Goal: Task Accomplishment & Management: Complete application form

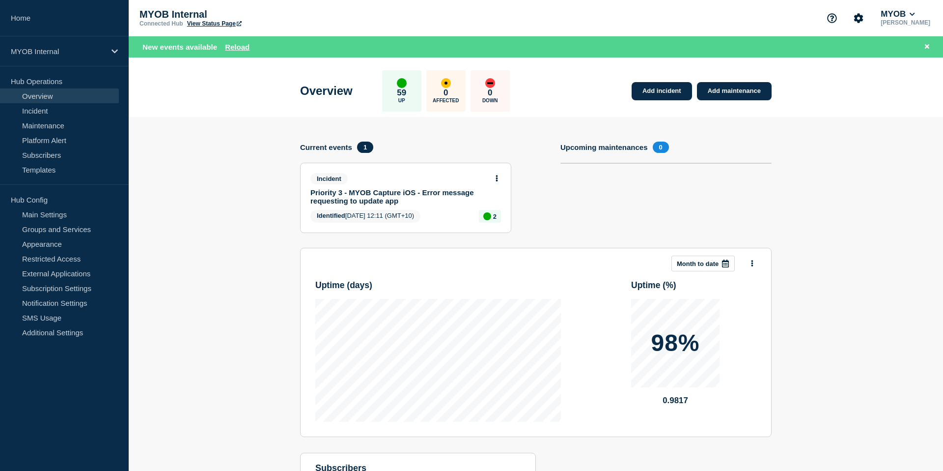
click at [220, 163] on section "Add incident Add maintenance Current events 1 Incident Priority 3 - MYOB Captur…" at bounding box center [536, 338] width 815 height 442
click at [650, 84] on link "Add incident" at bounding box center [662, 91] width 60 height 18
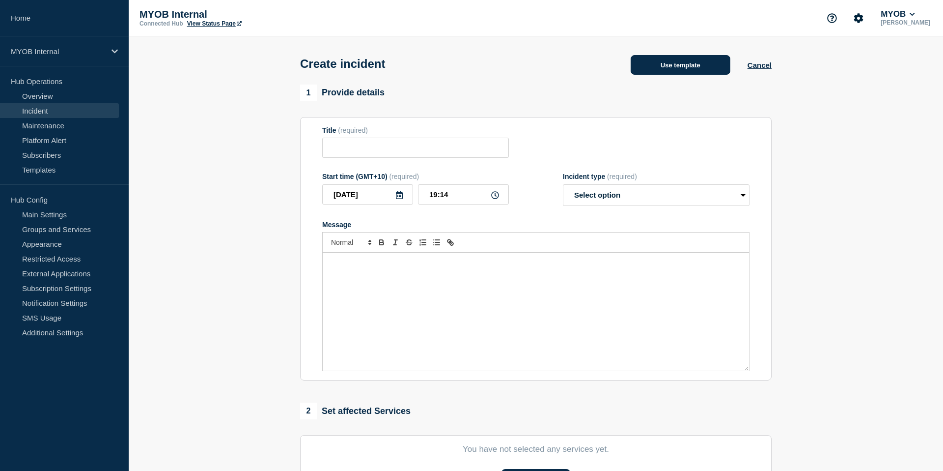
click at [690, 63] on button "Use template" at bounding box center [681, 65] width 100 height 20
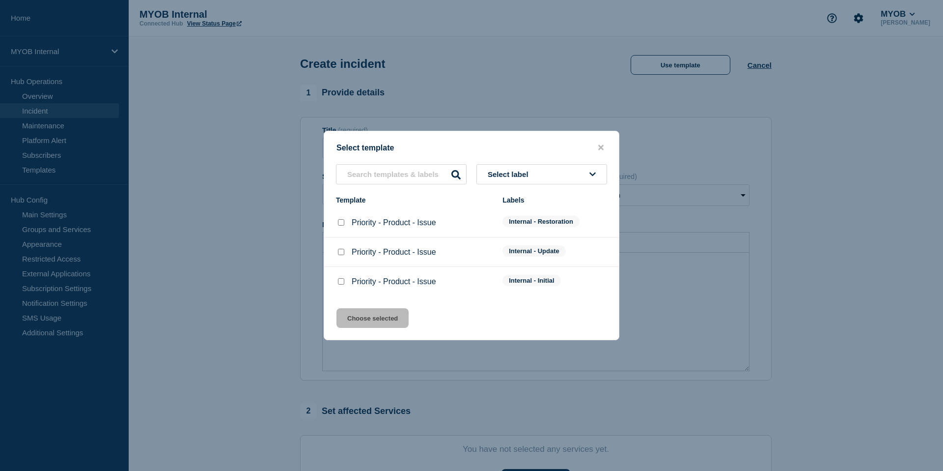
click at [340, 284] on input "Priority - Product - Issue checkbox" at bounding box center [341, 281] width 6 height 6
checkbox input "true"
click at [366, 318] on button "Choose selected" at bounding box center [373, 318] width 72 height 20
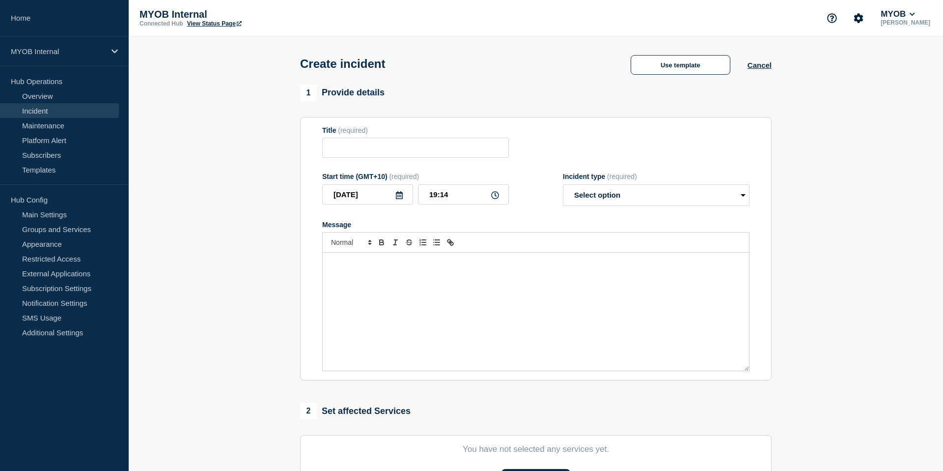
type input "Priority - Product - Issue"
select select "investigating"
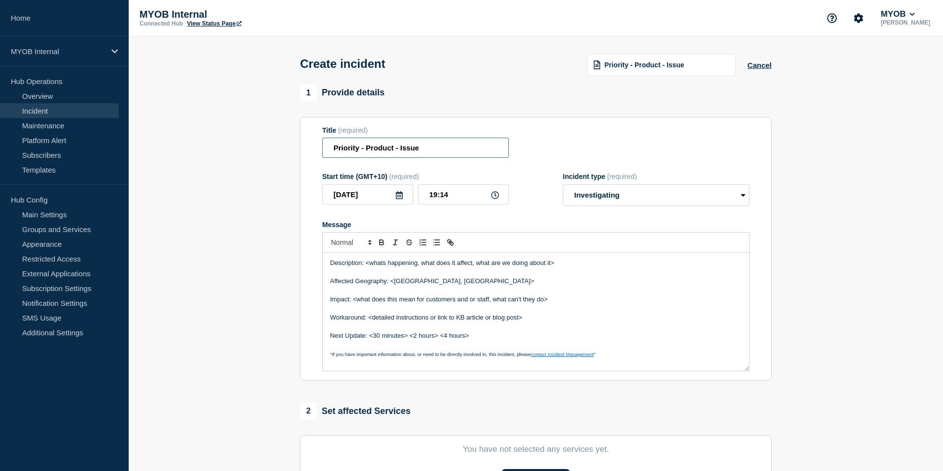
click at [360, 152] on input "Priority - Product - Issue" at bounding box center [415, 148] width 187 height 20
click at [384, 154] on input "Priority 3 - Product - Issue" at bounding box center [415, 148] width 187 height 20
click at [427, 151] on input "Priority 3 - E-invoicing - Issue" at bounding box center [415, 148] width 187 height 20
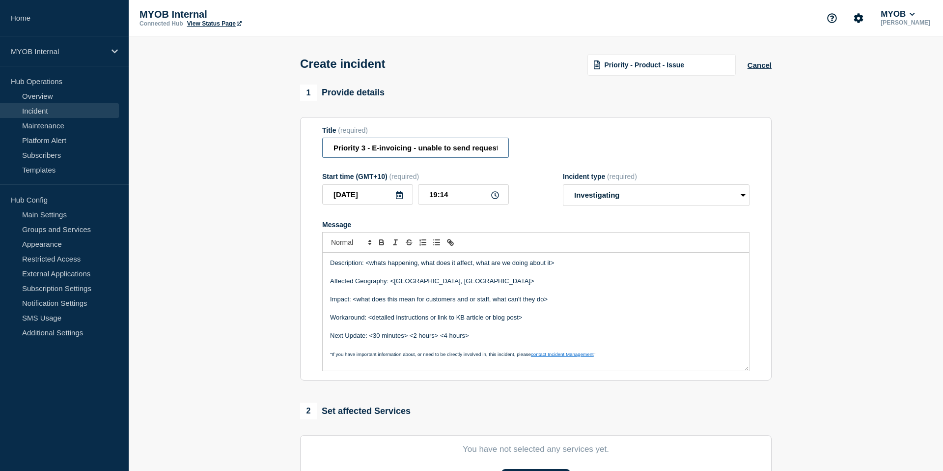
drag, startPoint x: 504, startPoint y: 153, endPoint x: 417, endPoint y: 154, distance: 86.5
click at [417, 154] on input "Priority 3 - E-invoicing - unable to send request" at bounding box center [415, 148] width 187 height 20
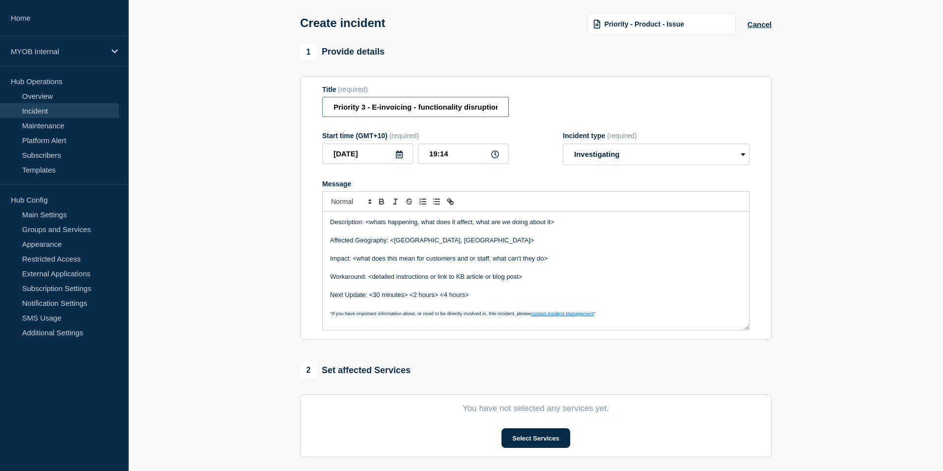
scroll to position [45, 0]
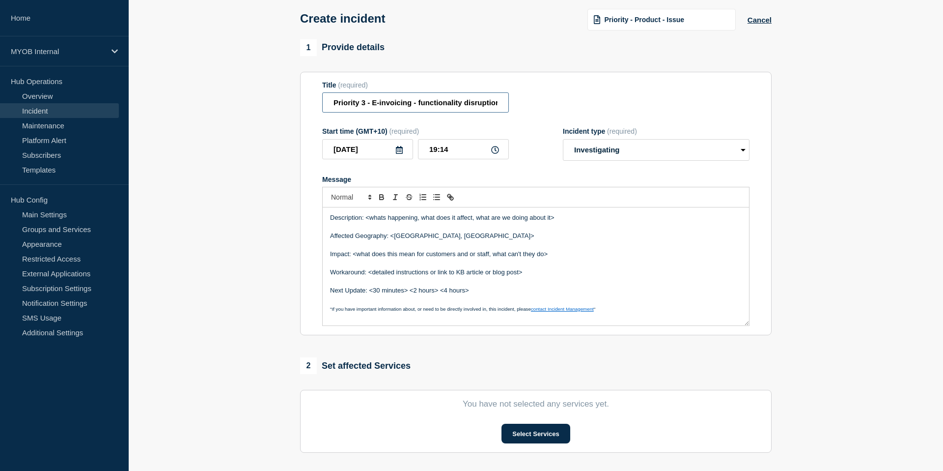
type input "Priority 3 - E-invoicing - functionality disruption"
click at [503, 267] on p "Message" at bounding box center [536, 262] width 412 height 9
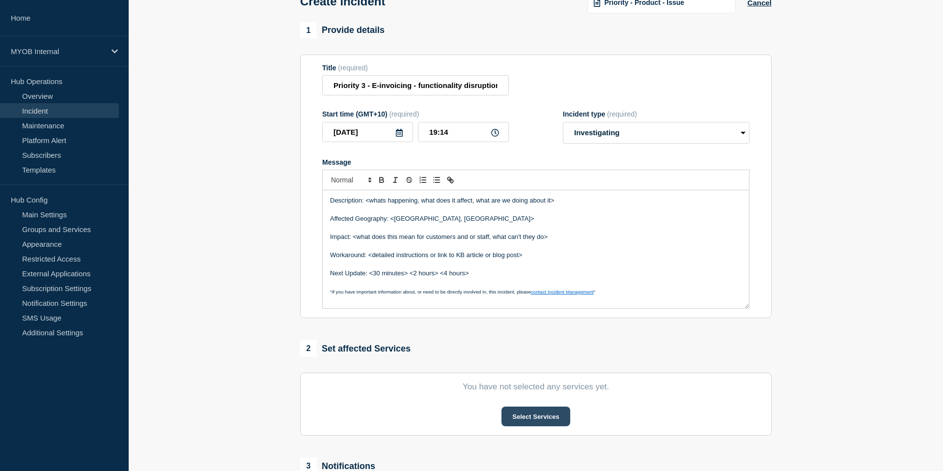
click at [533, 426] on button "Select Services" at bounding box center [536, 416] width 68 height 20
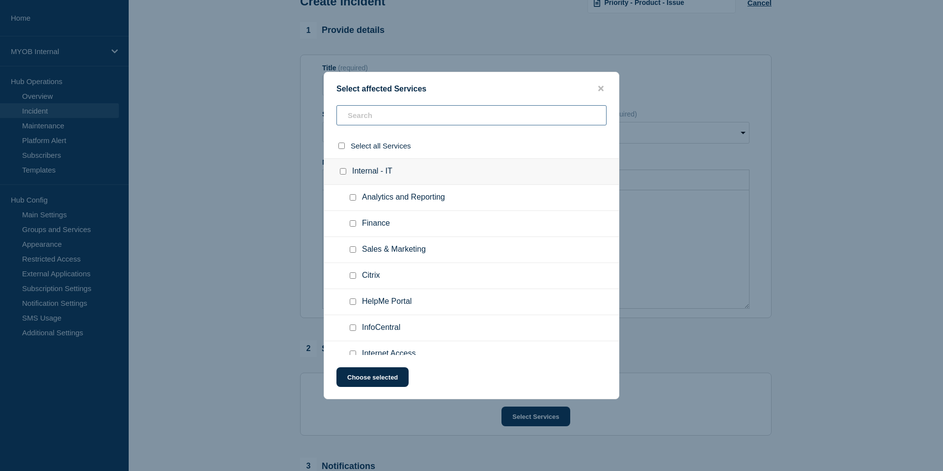
click at [376, 113] on input "text" at bounding box center [472, 115] width 270 height 20
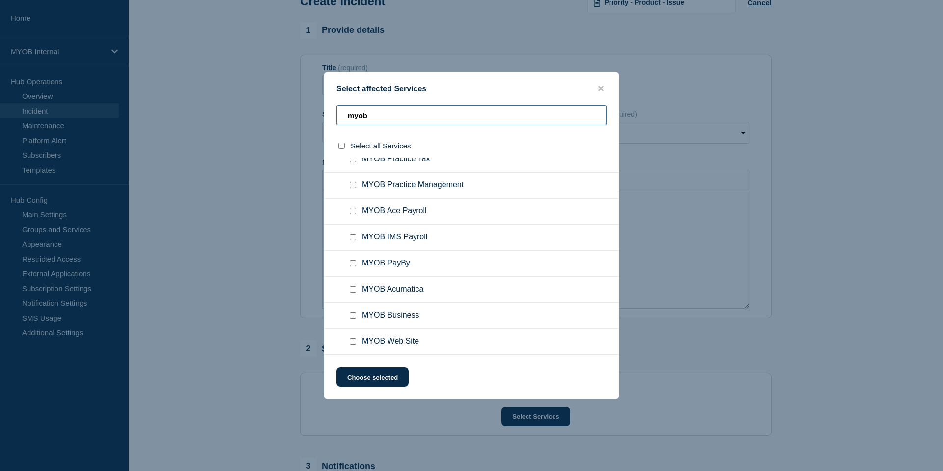
scroll to position [182, 0]
type input "myob"
click at [353, 314] on input "MYOB Business checkbox" at bounding box center [353, 315] width 6 height 6
checkbox input "true"
click at [361, 372] on button "Choose selected" at bounding box center [373, 377] width 72 height 20
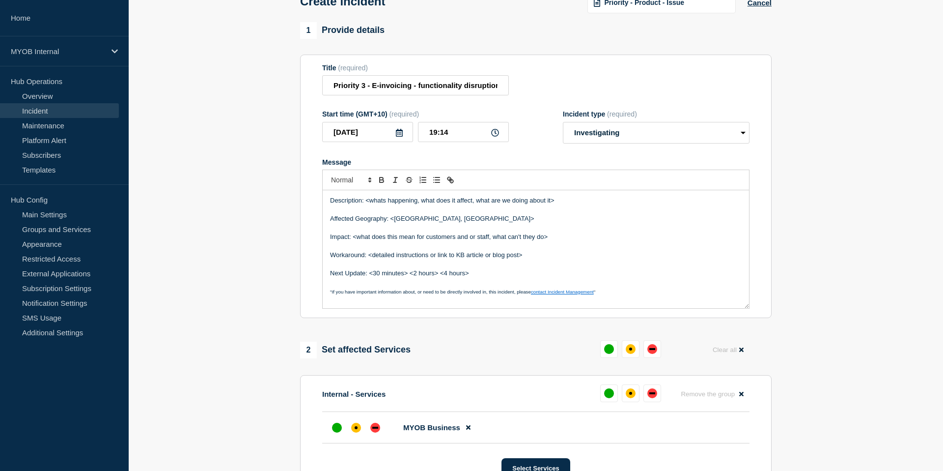
scroll to position [122, 0]
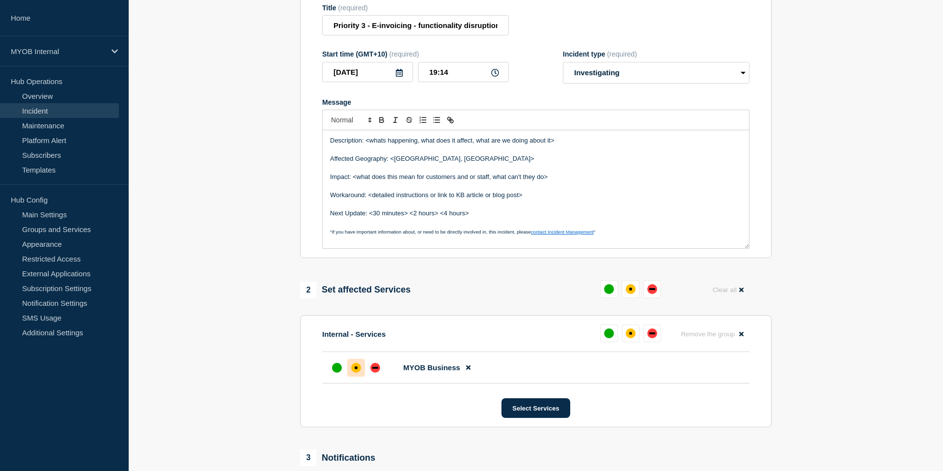
click at [353, 372] on div "affected" at bounding box center [356, 368] width 10 height 10
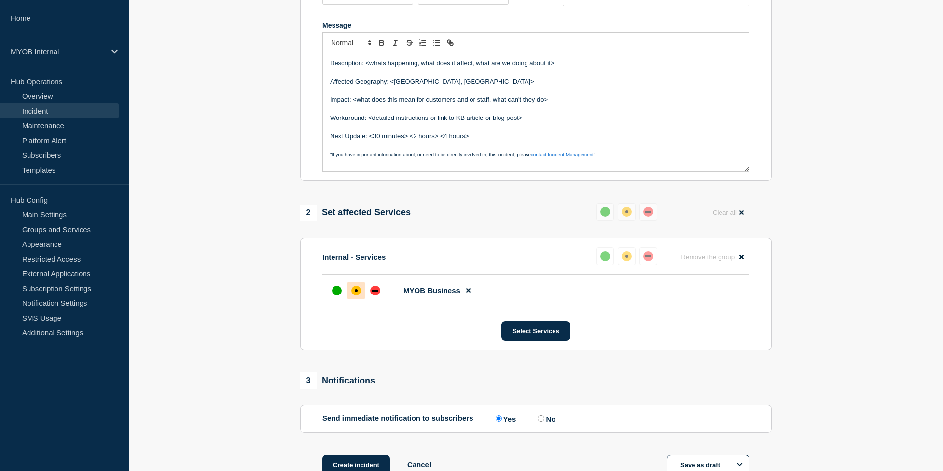
scroll to position [216, 0]
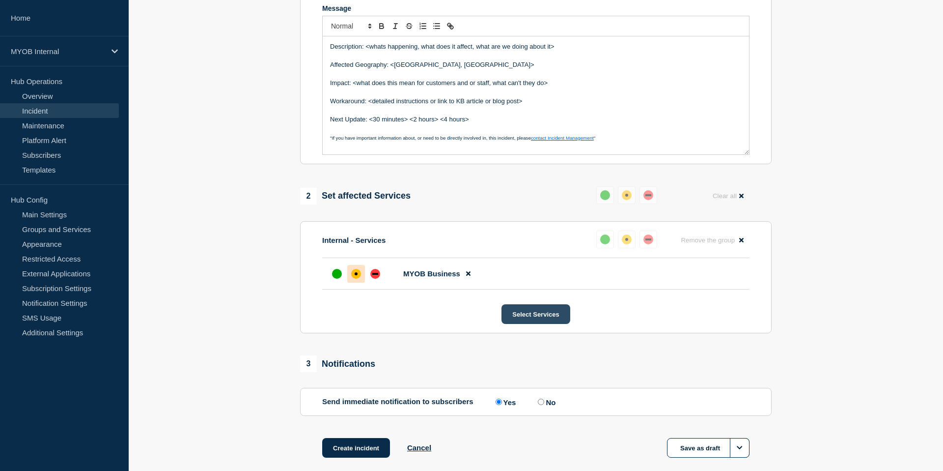
click at [531, 324] on button "Select Services" at bounding box center [536, 314] width 68 height 20
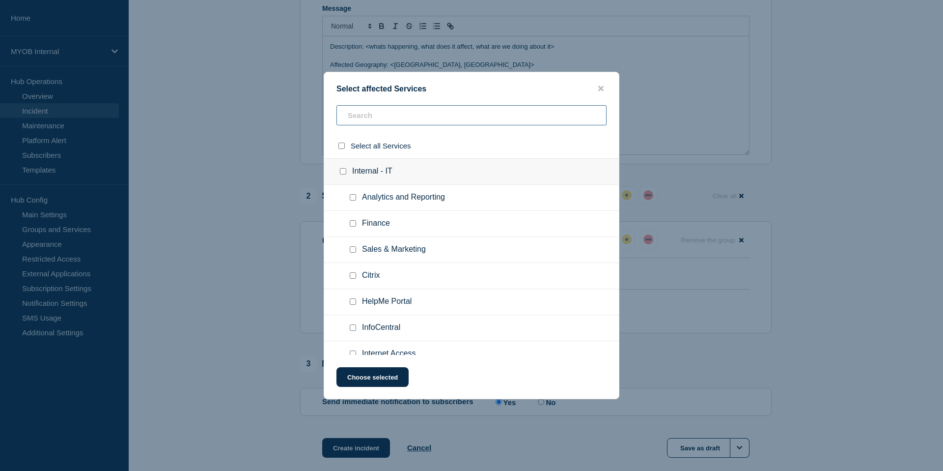
click at [401, 113] on input "text" at bounding box center [472, 115] width 270 height 20
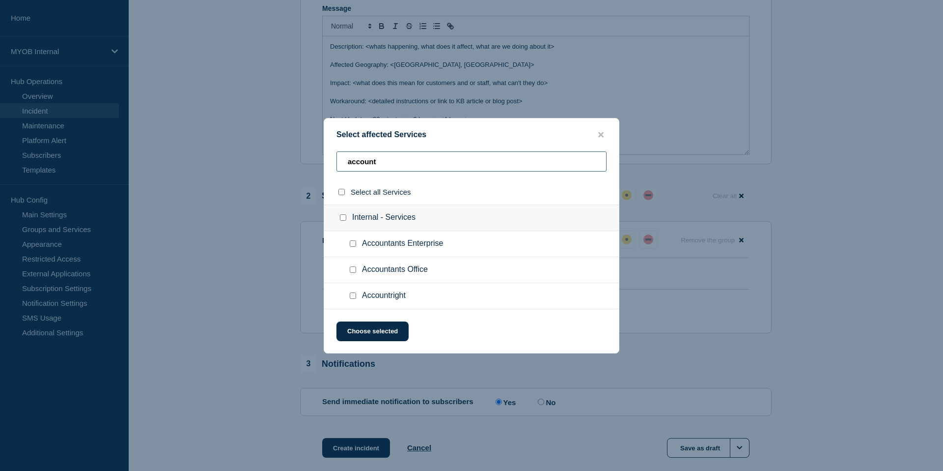
type input "account"
click at [354, 297] on input "Accountright checkbox" at bounding box center [353, 295] width 6 height 6
checkbox input "true"
click at [372, 329] on button "Choose selected" at bounding box center [373, 331] width 72 height 20
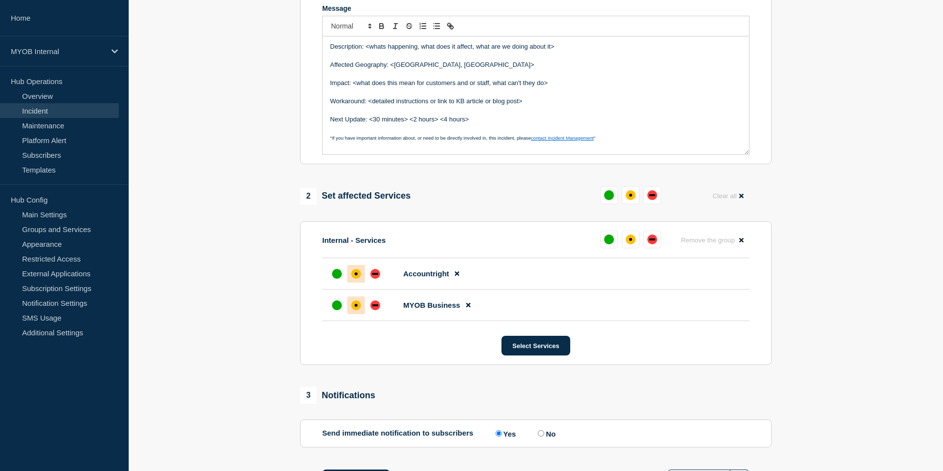
click at [356, 279] on div "affected" at bounding box center [356, 274] width 10 height 10
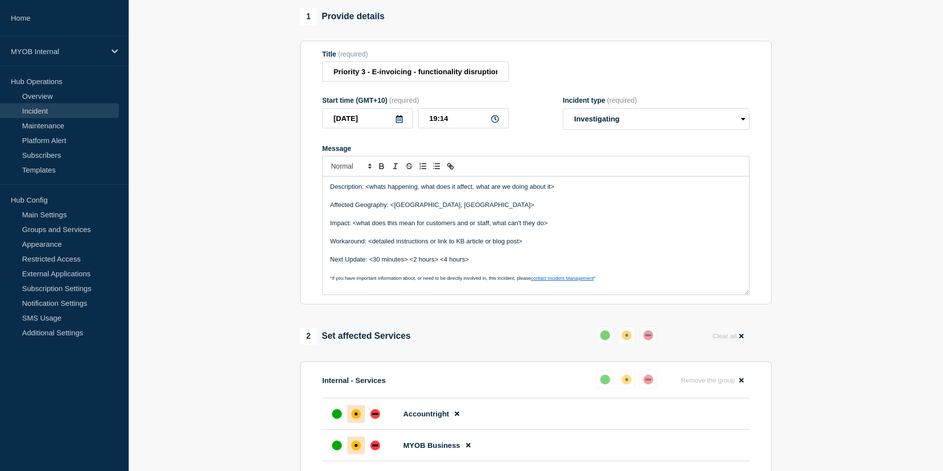
scroll to position [73, 0]
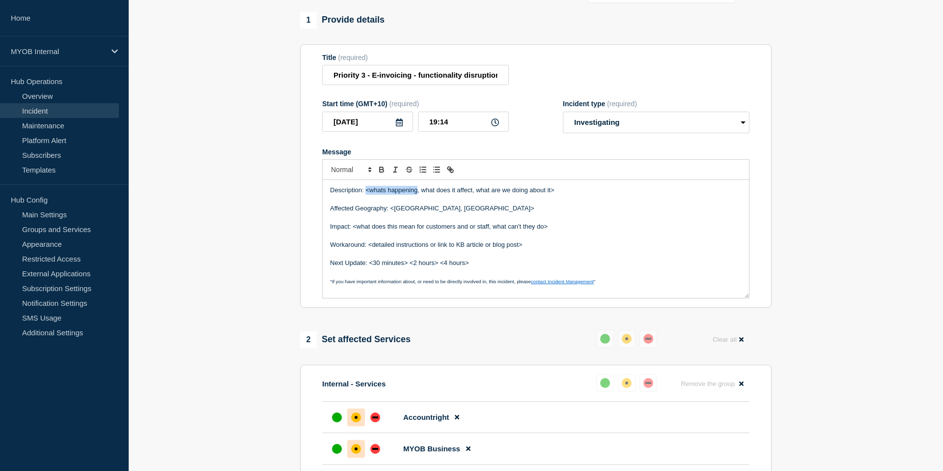
drag, startPoint x: 418, startPoint y: 199, endPoint x: 366, endPoint y: 200, distance: 51.6
click at [366, 195] on p "Description: <whats happening, what does it affect, what are we doing about it>" at bounding box center [536, 190] width 412 height 9
click at [455, 195] on p "Description: We are currently investigating a , what does it affect, what are w…" at bounding box center [536, 190] width 412 height 9
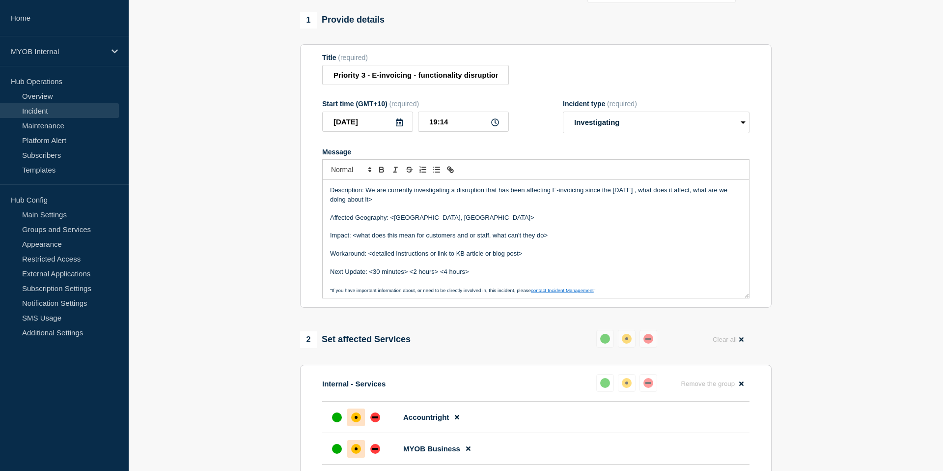
drag, startPoint x: 655, startPoint y: 199, endPoint x: 754, endPoint y: 210, distance: 99.3
click at [754, 210] on section "Title (required) Priority 3 - E-invoicing - functionality disruption Start time…" at bounding box center [536, 176] width 472 height 264
click at [472, 222] on p "Affected Geography: <[GEOGRAPHIC_DATA], [GEOGRAPHIC_DATA]>" at bounding box center [536, 217] width 412 height 9
click at [393, 222] on p "Affected Geography: <[GEOGRAPHIC_DATA], [GEOGRAPHIC_DATA]" at bounding box center [536, 217] width 412 height 9
click at [401, 204] on p "Description: We are currently investigating a disruption that has been affectin…" at bounding box center [536, 195] width 412 height 18
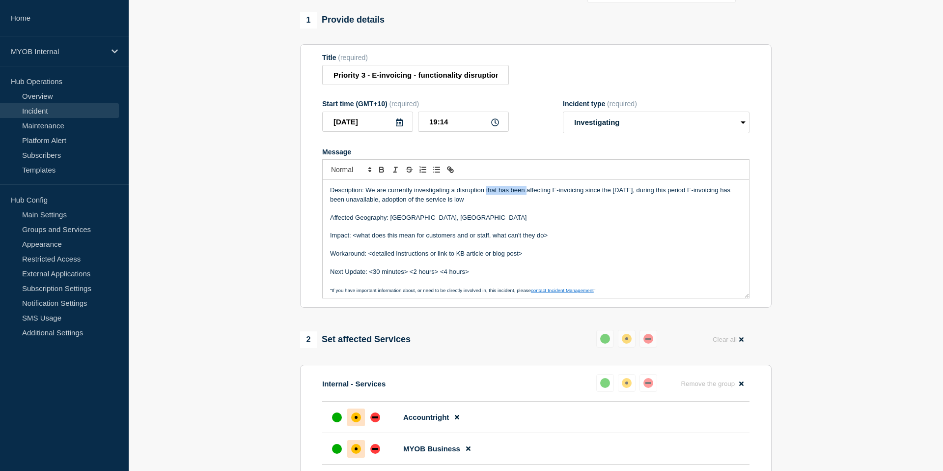
drag, startPoint x: 487, startPoint y: 198, endPoint x: 526, endPoint y: 201, distance: 39.4
click at [526, 201] on p "Description: We are currently investigating a disruption that has been affectin…" at bounding box center [536, 195] width 412 height 18
click at [353, 204] on p "Description: We are currently investigating a disruption affecting E-invoicing …" at bounding box center [536, 195] width 412 height 18
click at [396, 204] on p "Description: We are currently investigating a disruption affecting E-invoicing …" at bounding box center [536, 195] width 412 height 18
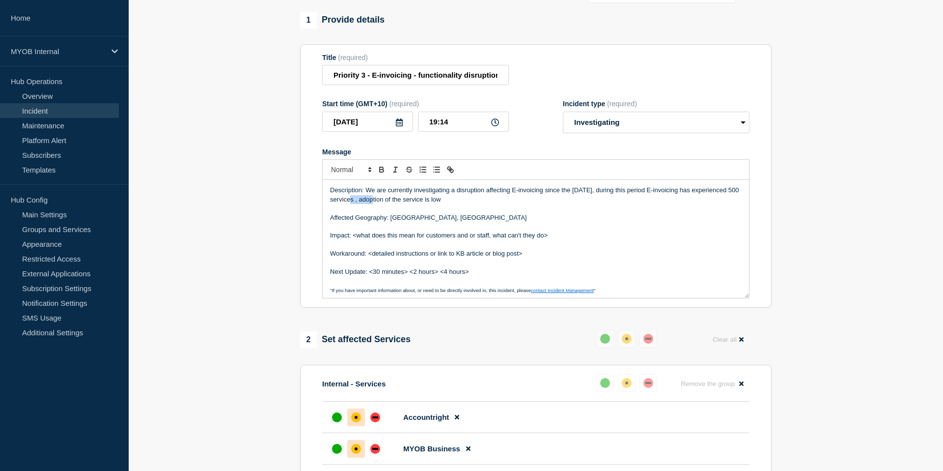
click at [396, 204] on p "Description: We are currently investigating a disruption affecting E-invoicing …" at bounding box center [536, 195] width 412 height 18
click at [514, 204] on p "Description: We are currently investigating a disruption affecting E-invoicing …" at bounding box center [536, 195] width 412 height 18
click at [535, 204] on p "Description: We are currently investigating a disruption affecting E-invoicing …" at bounding box center [536, 195] width 412 height 18
click at [628, 204] on p "Description: We are currently investigating a disruption affecting E-invoicing …" at bounding box center [536, 195] width 412 height 18
click at [456, 204] on p "Description: We are currently investigating a disruption affecting E-invoicing …" at bounding box center [536, 195] width 412 height 18
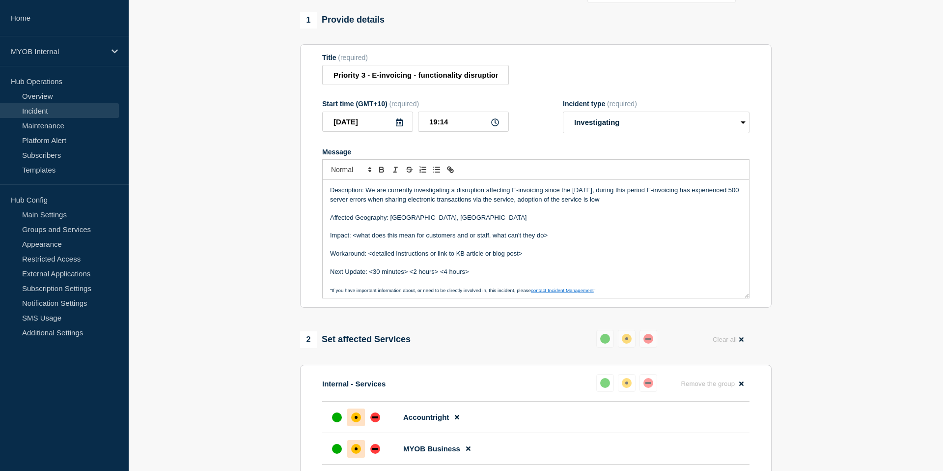
click at [654, 204] on p "Description: We are currently investigating a disruption affecting E-invoicing …" at bounding box center [536, 195] width 412 height 18
click at [717, 204] on p "Description: We are currently investigating a disruption affecting E-invoicing …" at bounding box center [536, 195] width 412 height 18
drag, startPoint x: 383, startPoint y: 218, endPoint x: 335, endPoint y: 214, distance: 48.8
click at [335, 204] on p "Description: We are currently investigating a disruption affecting E-invoicing …" at bounding box center [536, 195] width 412 height 18
click at [381, 204] on p "Description: We are currently investigating a disruption affecting E-invoicing …" at bounding box center [536, 195] width 412 height 18
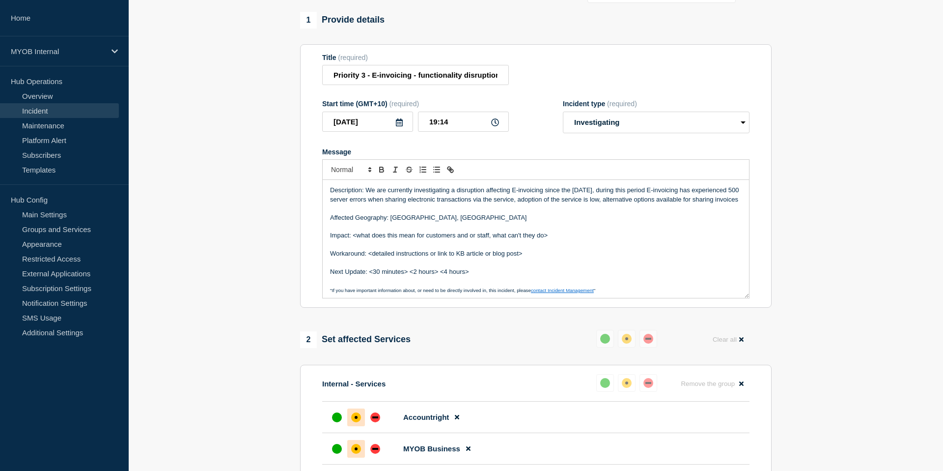
click at [376, 204] on p "Description: We are currently investigating a disruption affecting E-invoicing …" at bounding box center [536, 195] width 412 height 18
click at [364, 204] on p "Description: We are currently investigating a disruption affecting E-invoicing …" at bounding box center [536, 195] width 412 height 18
click at [379, 204] on p "Description: We are currently investigating a disruption affecting E-invoicing …" at bounding box center [536, 195] width 412 height 18
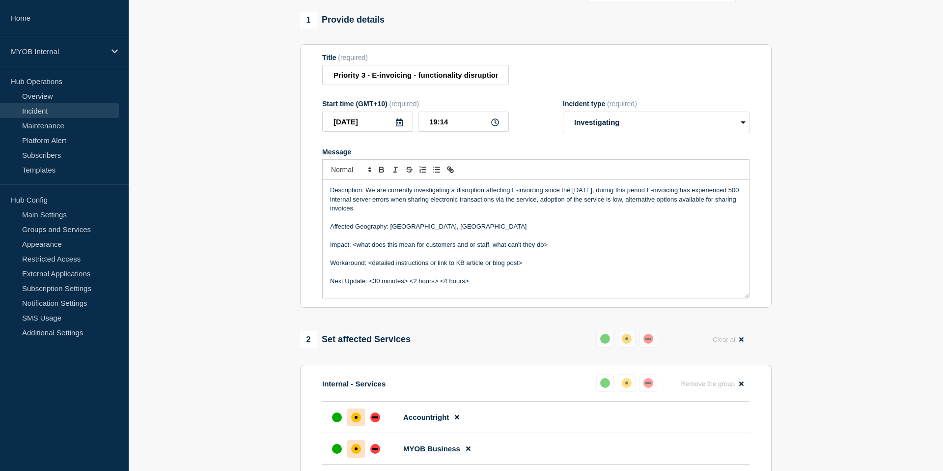
click at [469, 208] on p "Description: We are currently investigating a disruption affecting E-invoicing …" at bounding box center [536, 199] width 412 height 27
drag, startPoint x: 440, startPoint y: 207, endPoint x: 367, endPoint y: 208, distance: 73.7
click at [367, 208] on p "Description: We are currently investigating a disruption affecting E-invoicing …" at bounding box center [536, 199] width 412 height 27
click at [451, 208] on p "Description: We are currently investigating a disruption affecting E-invoicing …" at bounding box center [536, 199] width 412 height 27
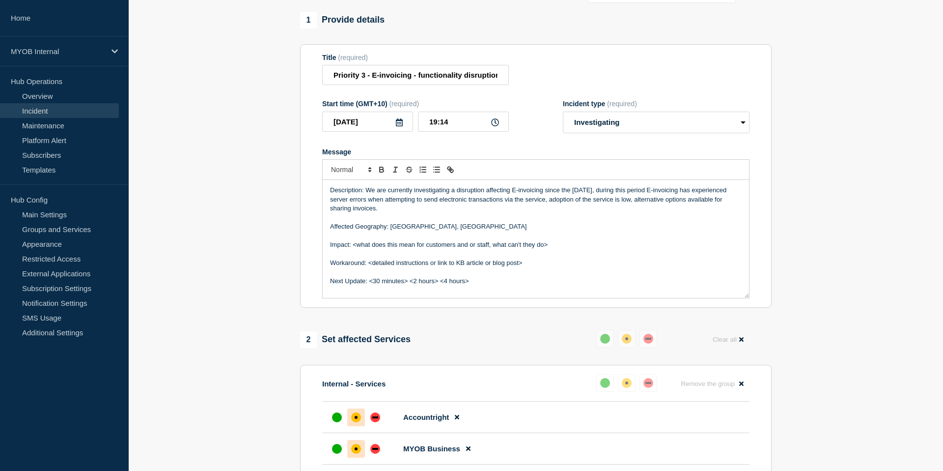
click at [476, 213] on p "Description: We are currently investigating a disruption affecting E-invoicing …" at bounding box center [536, 199] width 412 height 27
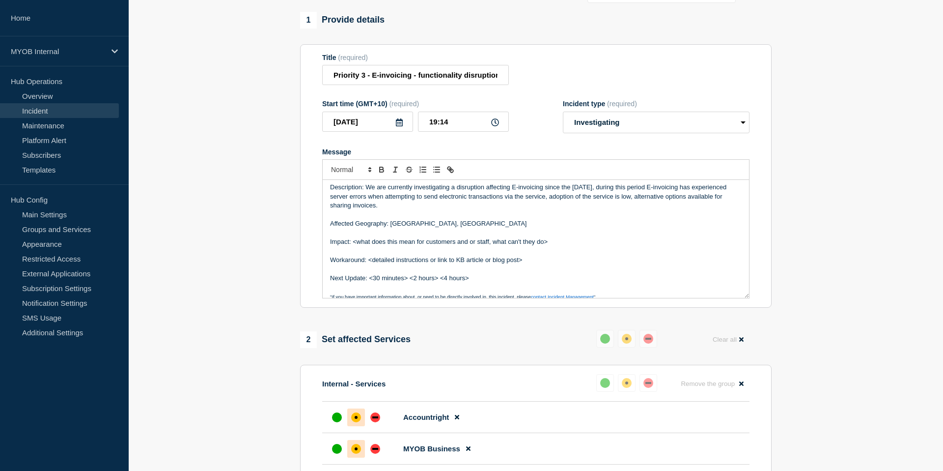
scroll to position [0, 0]
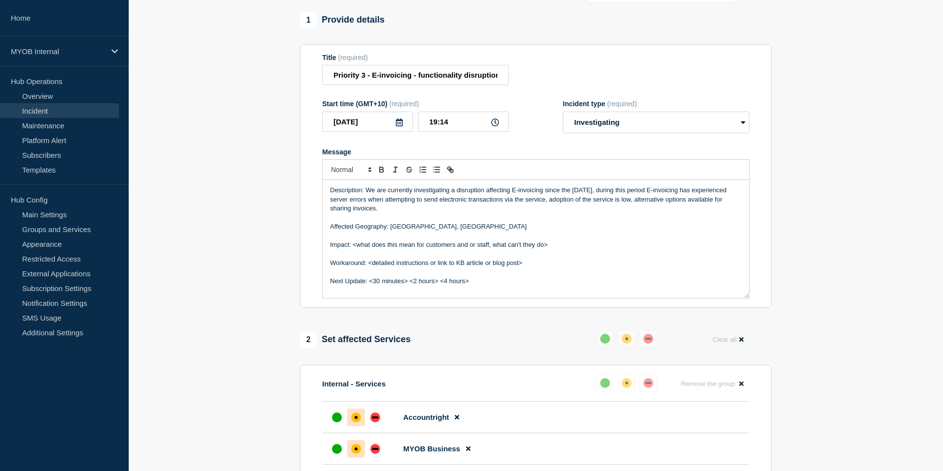
click at [670, 211] on p "Description: We are currently investigating a disruption affecting E-invoicing …" at bounding box center [536, 199] width 412 height 27
click at [418, 213] on p "Description: We are currently investigating a disruption affecting E-invoicing …" at bounding box center [536, 199] width 412 height 27
click at [415, 213] on p "Description: We are currently investigating a disruption affecting E-invoicing …" at bounding box center [536, 199] width 412 height 27
click at [668, 208] on p "Description: We are currently investigating a disruption affecting E-invoicing …" at bounding box center [536, 199] width 412 height 27
click at [673, 208] on p "Description: We are currently investigating a disruption affecting E-invoicing …" at bounding box center [536, 199] width 412 height 27
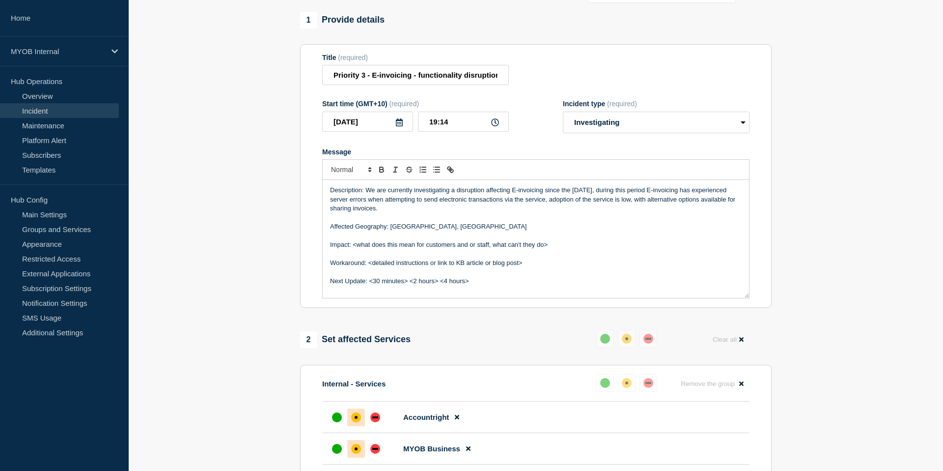
click at [419, 213] on p "Description: We are currently investigating a disruption affecting E-invoicing …" at bounding box center [536, 199] width 412 height 27
click at [414, 213] on p "Description: We are currently investigating a disruption affecting E-invoicing …" at bounding box center [536, 199] width 412 height 27
click at [510, 213] on p "Description: We are currently investigating a disruption affecting E-invoicing …" at bounding box center [536, 199] width 412 height 27
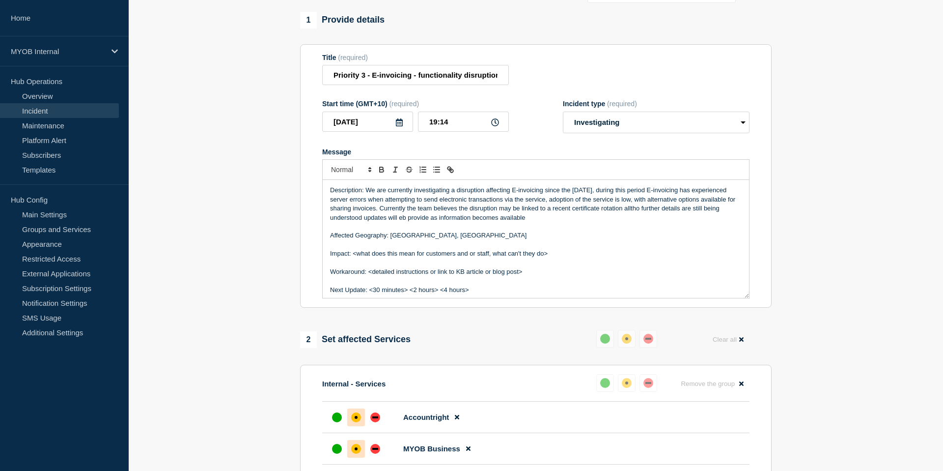
click at [668, 216] on p "Description: We are currently investigating a disruption affecting E-invoicing …" at bounding box center [536, 204] width 412 height 36
click at [675, 218] on p "Description: We are currently investigating a disruption affecting E-invoicing …" at bounding box center [536, 204] width 412 height 36
click at [651, 249] on p "Message" at bounding box center [536, 244] width 412 height 9
click at [398, 126] on icon at bounding box center [399, 122] width 7 height 8
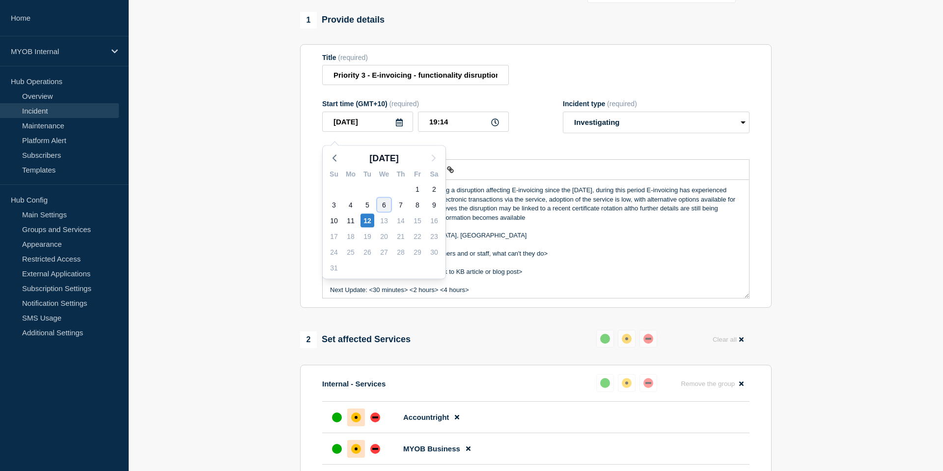
click at [384, 207] on div "6" at bounding box center [384, 205] width 14 height 14
type input "[DATE]"
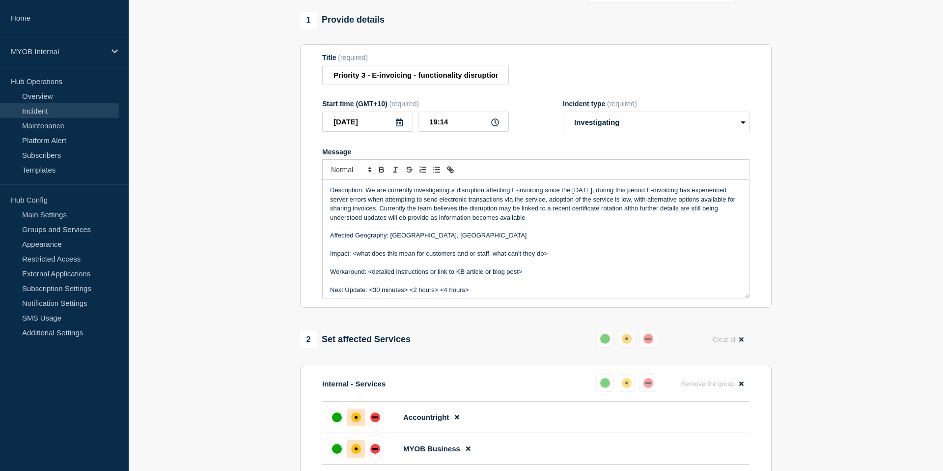
click at [484, 156] on div "Message" at bounding box center [535, 152] width 427 height 8
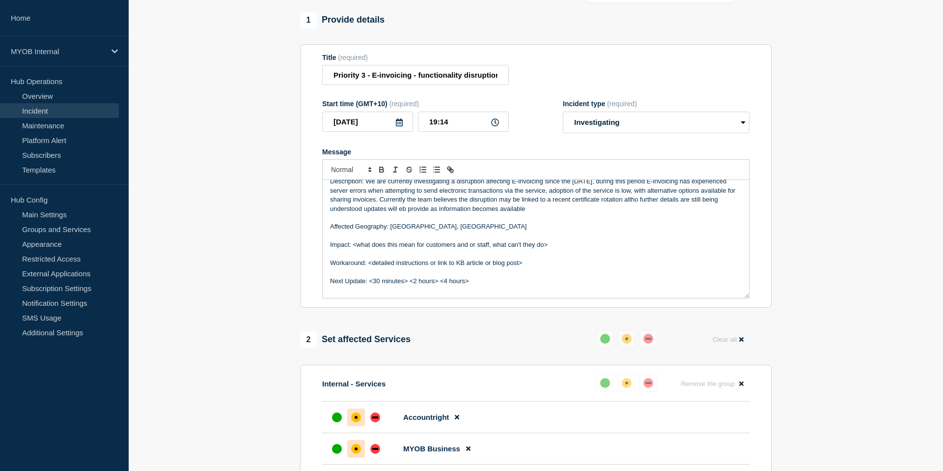
scroll to position [10, 0]
click at [379, 212] on p "Description: We are currently investigating a disruption affecting E-invoicing …" at bounding box center [536, 194] width 412 height 36
click at [422, 212] on p "Description: We are currently investigating a disruption affecting E-invoicing …" at bounding box center [536, 194] width 412 height 36
click at [563, 212] on p "Description: We are currently investigating a disruption affecting E-invoicing …" at bounding box center [536, 194] width 412 height 36
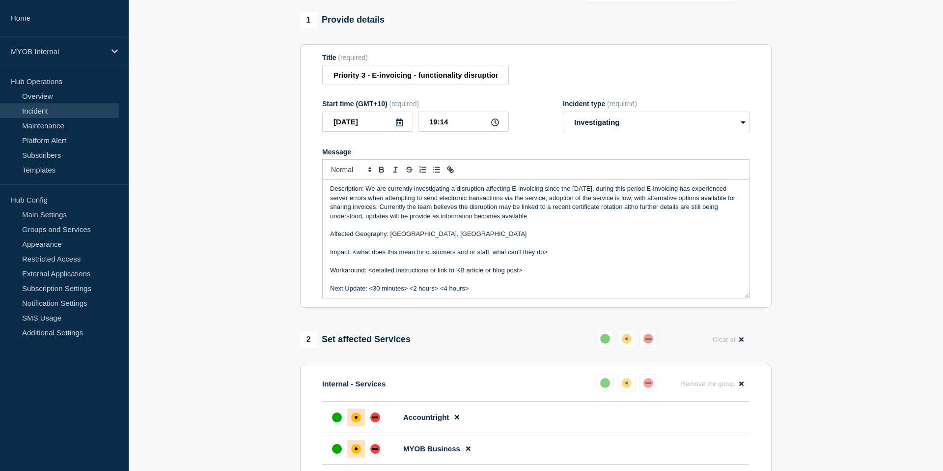
scroll to position [0, 0]
click at [658, 217] on p "Description: We are currently investigating a disruption affecting E-invoicing …" at bounding box center [536, 204] width 412 height 36
drag, startPoint x: 355, startPoint y: 226, endPoint x: 387, endPoint y: 226, distance: 31.4
click at [388, 222] on p "Description: We are currently investigating a disruption affecting E-invoicing …" at bounding box center [536, 204] width 412 height 36
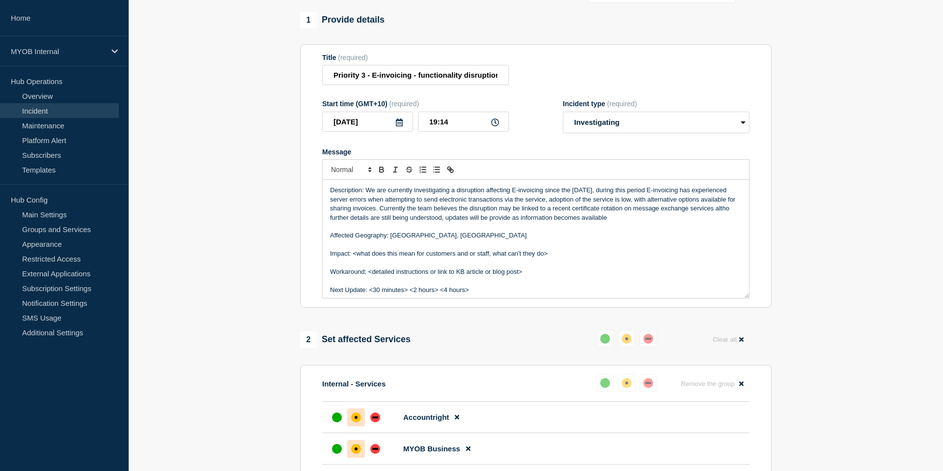
click at [353, 222] on p "Description: We are currently investigating a disruption affecting E-invoicing …" at bounding box center [536, 204] width 412 height 36
drag, startPoint x: 353, startPoint y: 227, endPoint x: 620, endPoint y: 236, distance: 267.4
click at [621, 236] on div "Description: We are currently investigating a disruption affecting E-invoicing …" at bounding box center [536, 239] width 426 height 118
click at [411, 218] on p "Description: We are currently investigating a disruption affecting E-invoicing …" at bounding box center [536, 204] width 412 height 36
click at [462, 231] on p "Message" at bounding box center [536, 226] width 412 height 9
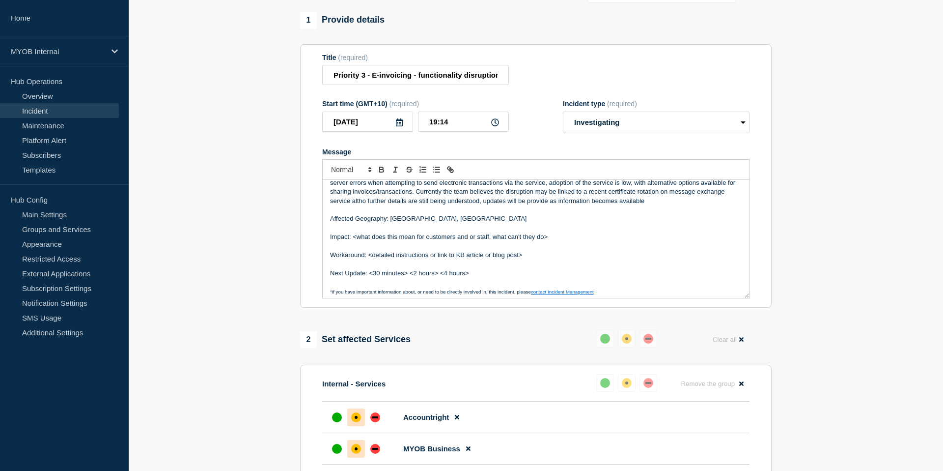
scroll to position [18, 0]
click at [386, 204] on p "Description: We are currently investigating a disruption affecting E-invoicing …" at bounding box center [536, 186] width 412 height 36
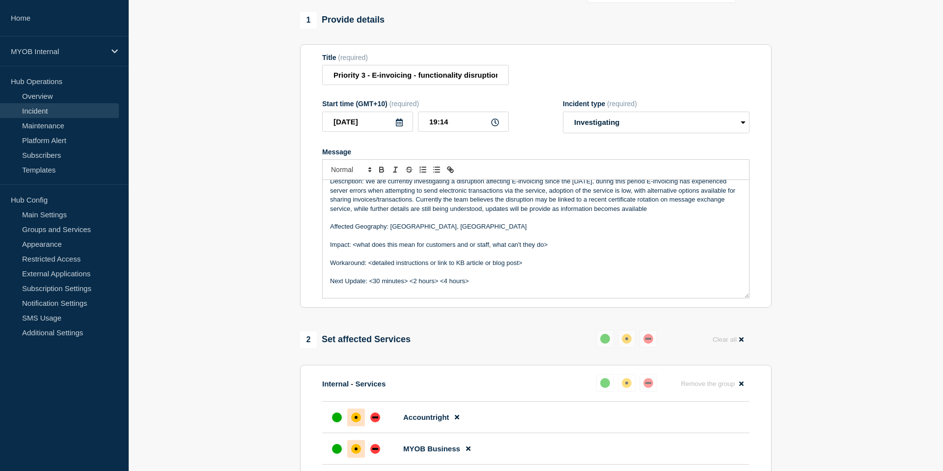
scroll to position [11, 0]
click at [681, 211] on p "Description: We are currently investigating a disruption affecting E-invoicing …" at bounding box center [536, 193] width 412 height 36
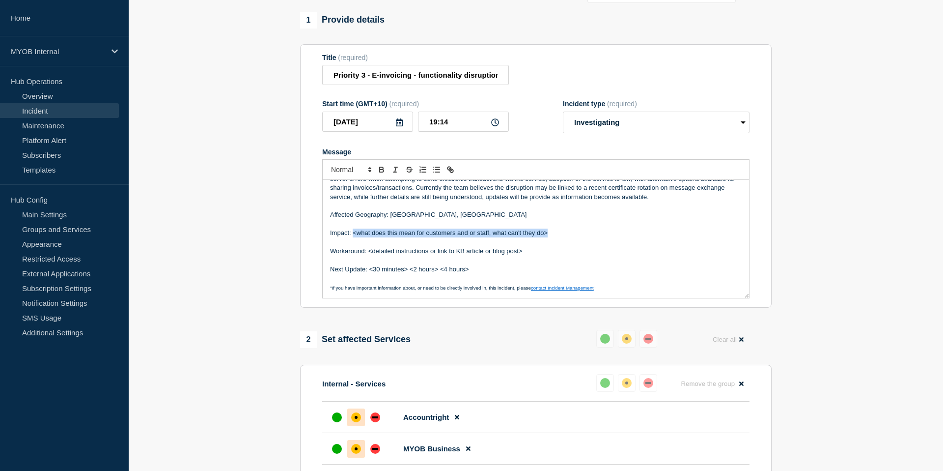
drag, startPoint x: 548, startPoint y: 243, endPoint x: 353, endPoint y: 241, distance: 195.5
click at [353, 237] on p "Impact: <what does this mean for customers and or staff, what can't they do>" at bounding box center [536, 232] width 412 height 9
drag, startPoint x: 395, startPoint y: 239, endPoint x: 351, endPoint y: 241, distance: 44.2
click at [351, 237] on p "Impact: E-invoiceing" at bounding box center [536, 232] width 412 height 9
click at [351, 237] on p "Impact:E-invoices are electronic invoices that enable the digital exchange of i…" at bounding box center [536, 232] width 412 height 9
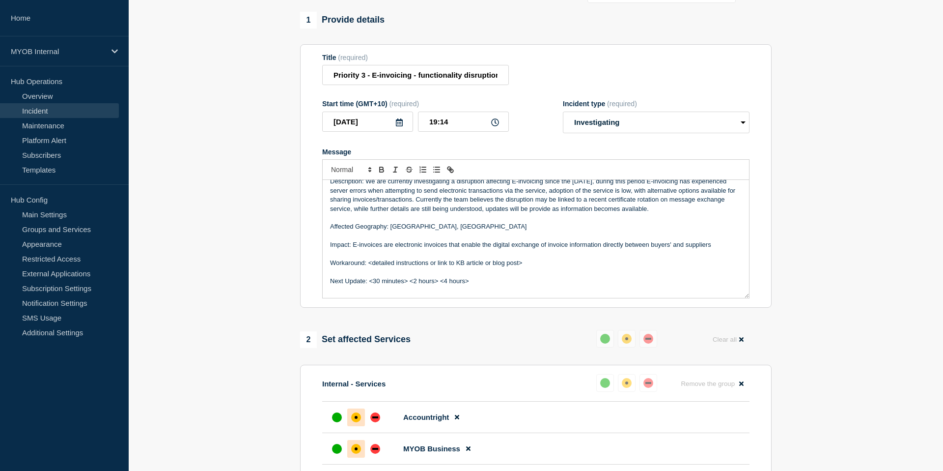
scroll to position [13, 0]
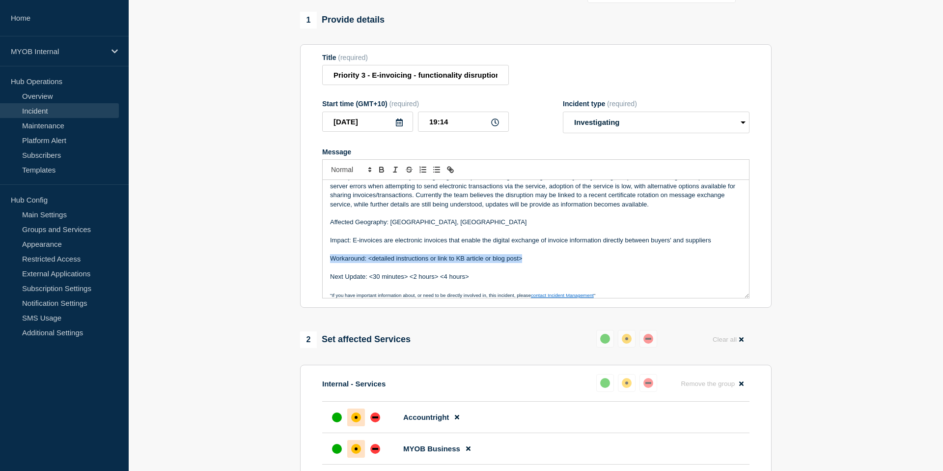
drag, startPoint x: 530, startPoint y: 271, endPoint x: 323, endPoint y: 269, distance: 207.3
click at [323, 269] on div "Description: We are currently investigating a disruption affecting E-invoicing …" at bounding box center [536, 239] width 426 height 118
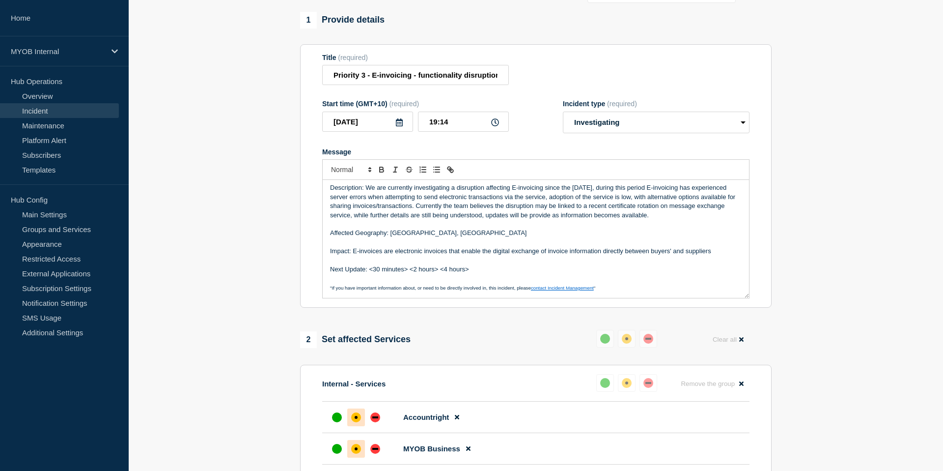
scroll to position [2, 0]
drag, startPoint x: 445, startPoint y: 278, endPoint x: 370, endPoint y: 277, distance: 74.7
click at [370, 274] on p "Next Update: <30 minutes> <2 hours> <4 hours>" at bounding box center [536, 269] width 412 height 9
click at [400, 274] on p "Next Update: 4 hours>" at bounding box center [536, 269] width 412 height 9
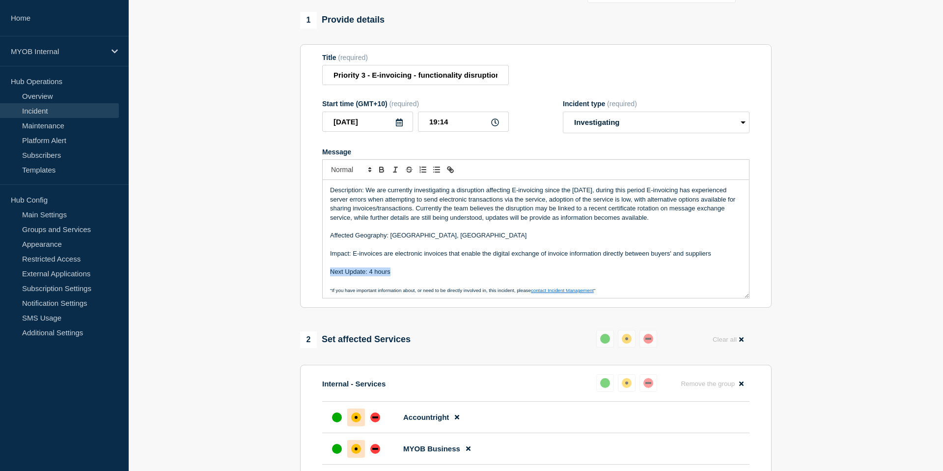
drag, startPoint x: 394, startPoint y: 281, endPoint x: 321, endPoint y: 282, distance: 73.2
click at [321, 282] on section "Title (required) Priority 3 - E-invoicing - functionality disruption Start time…" at bounding box center [536, 176] width 472 height 264
click at [528, 231] on p "Message" at bounding box center [536, 226] width 412 height 9
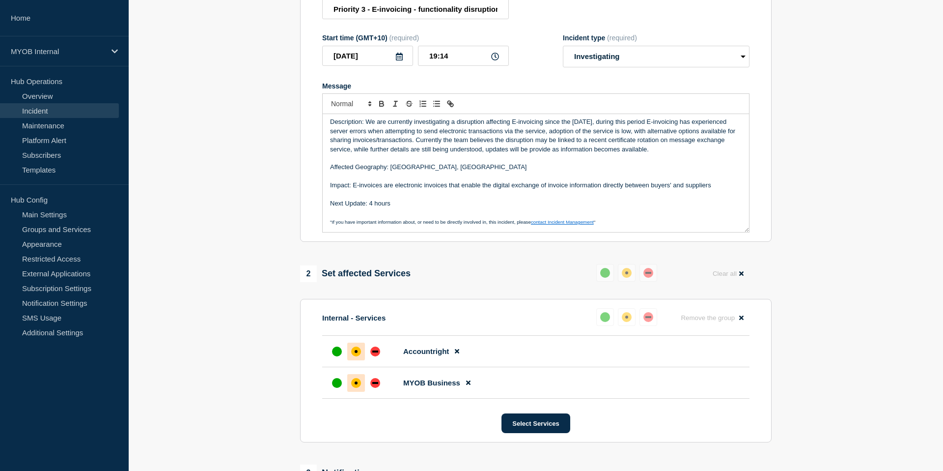
scroll to position [139, 0]
click at [535, 207] on p "Next Update: 4 hours" at bounding box center [536, 202] width 412 height 9
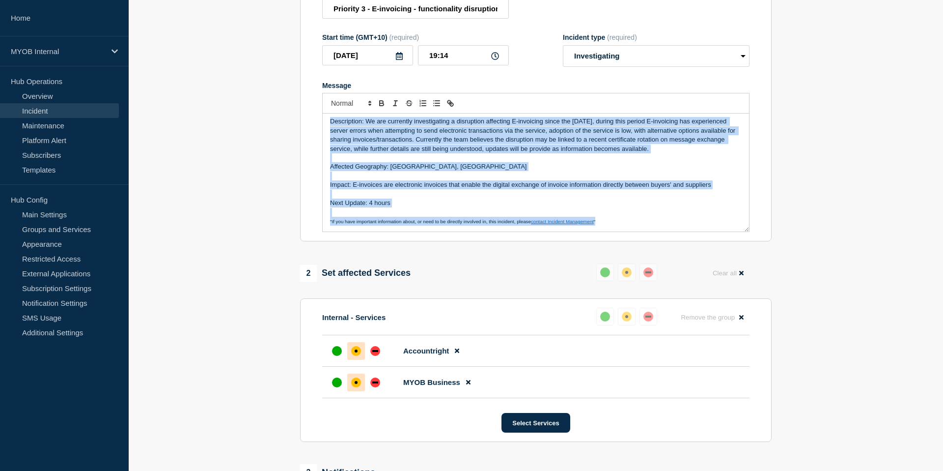
scroll to position [0, 0]
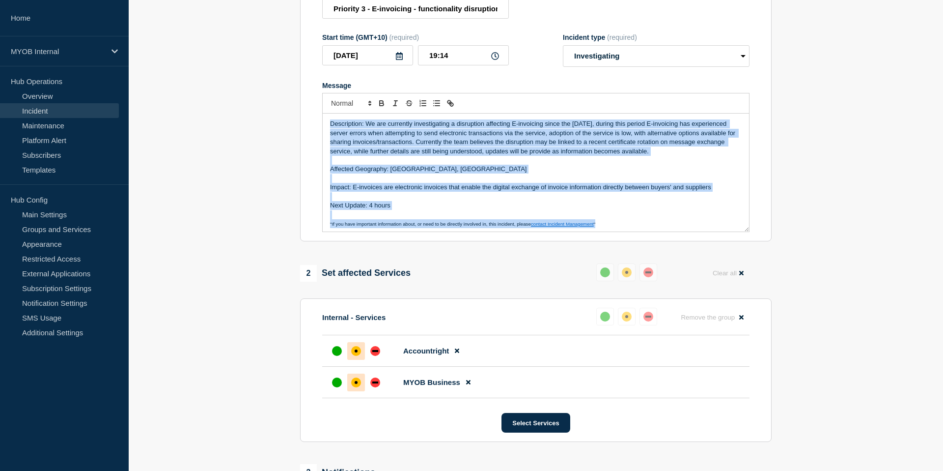
drag, startPoint x: 607, startPoint y: 233, endPoint x: 318, endPoint y: 113, distance: 313.0
click at [318, 112] on section "Title (required) Priority 3 - E-invoicing - functionality disruption Start time…" at bounding box center [536, 110] width 472 height 264
copy div "Description: We are currently investigating a disruption affecting E-invoicing …"
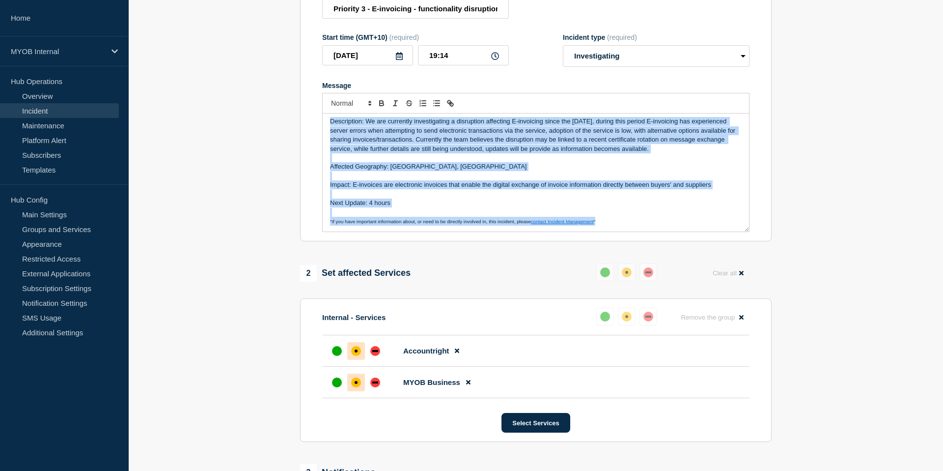
scroll to position [2, 0]
copy div "Description: We are currently investigating a disruption affecting E-invoicing …"
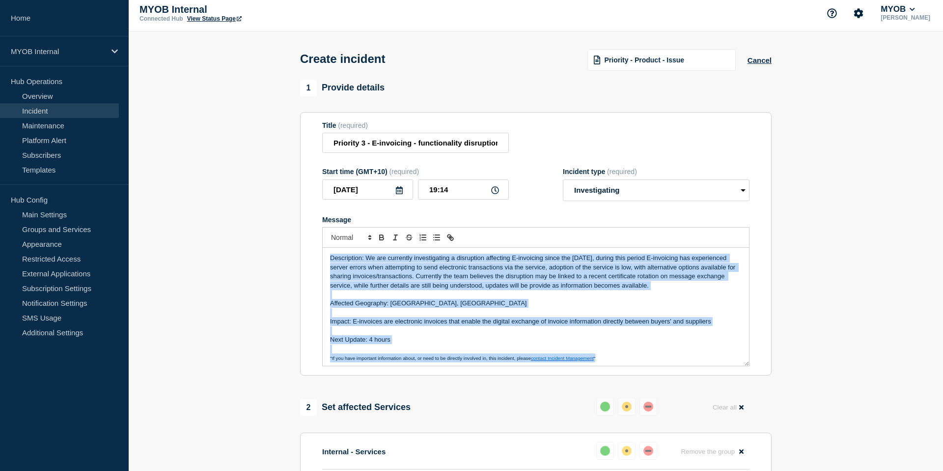
scroll to position [6, 0]
copy div "Description: We are currently investigating a disruption affecting E-invoicing …"
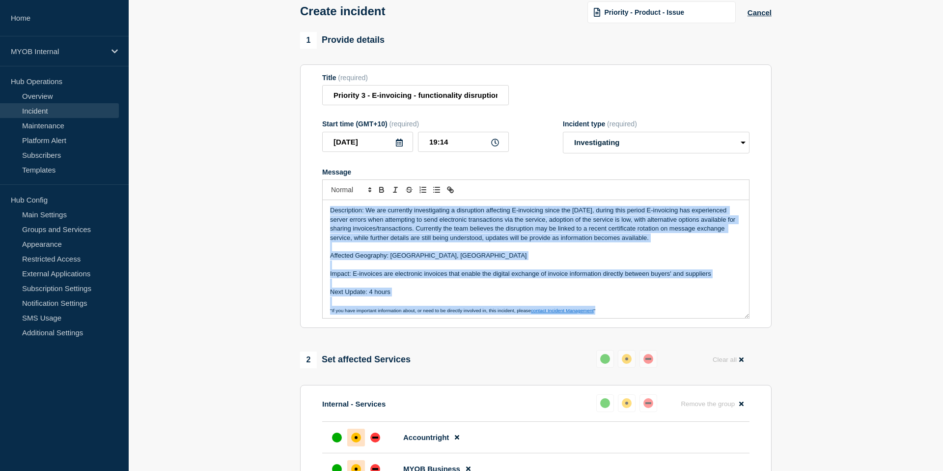
scroll to position [53, 0]
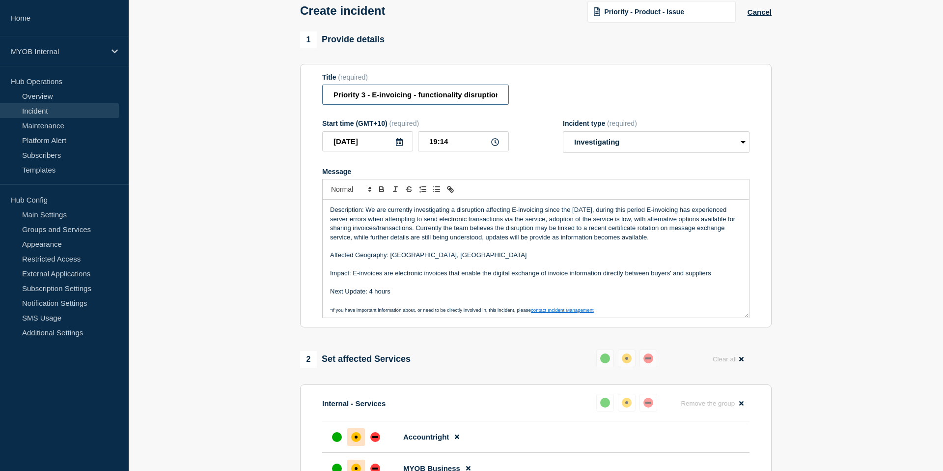
click at [447, 100] on input "Priority 3 - E-invoicing - functionality disruption" at bounding box center [415, 95] width 187 height 20
click at [490, 278] on p "Impact: E-invoices are electronic invoices that enable the digital exchange of …" at bounding box center [536, 273] width 412 height 9
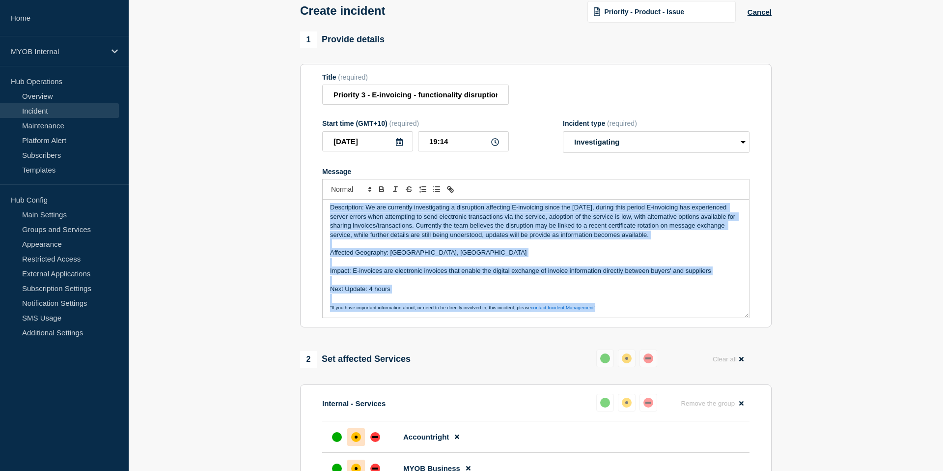
scroll to position [0, 0]
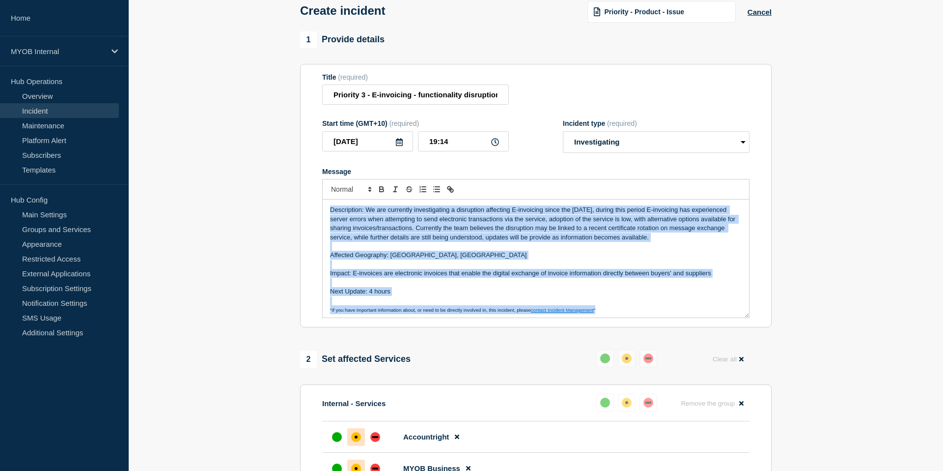
drag, startPoint x: 603, startPoint y: 318, endPoint x: 273, endPoint y: 182, distance: 357.1
click at [273, 182] on section "1 Provide details Title (required) Priority 3 - E-invoicing - functionality dis…" at bounding box center [536, 354] width 815 height 646
copy div "Description: We are currently investigating a disruption affecting E-invoicing …"
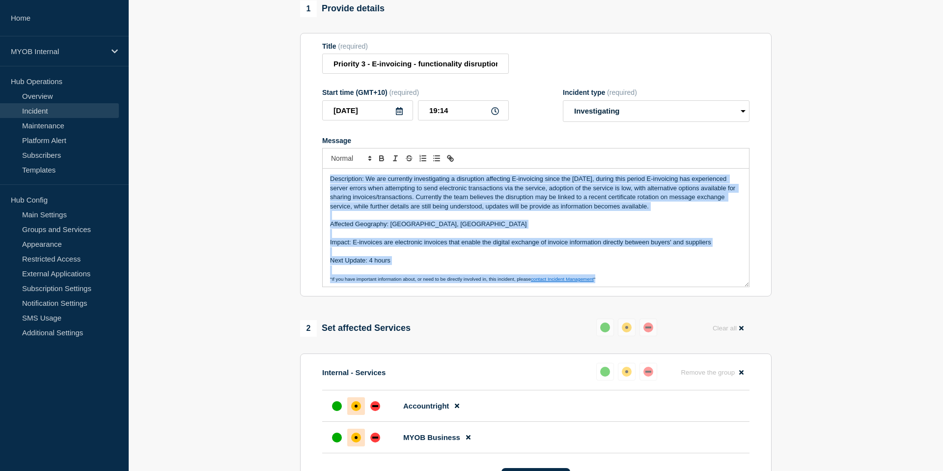
scroll to position [109, 0]
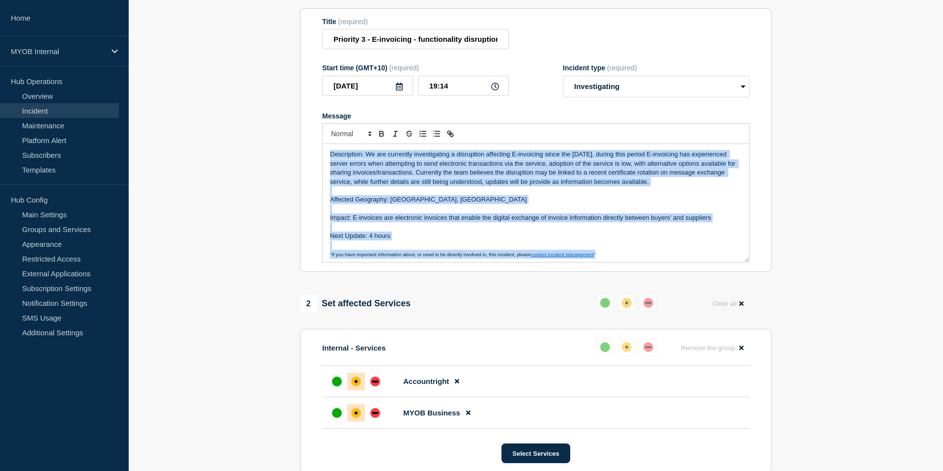
click at [452, 231] on p "Message" at bounding box center [536, 227] width 412 height 9
drag, startPoint x: 606, startPoint y: 265, endPoint x: 261, endPoint y: 150, distance: 363.4
click at [260, 150] on section "1 Provide details Title (required) Priority 3 - E-invoicing - functionality dis…" at bounding box center [536, 299] width 815 height 646
copy div "Description: We are currently investigating a disruption affecting E-invoicing …"
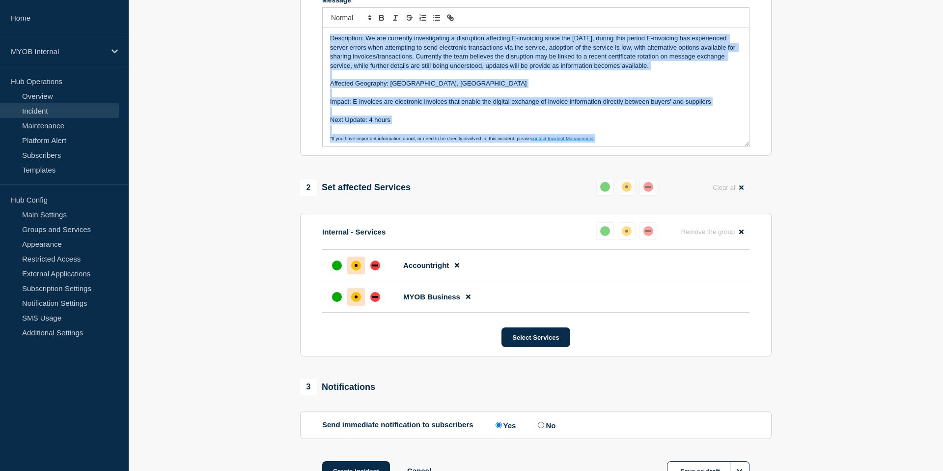
scroll to position [224, 0]
click at [399, 125] on p "Next Update: 4 hours" at bounding box center [536, 120] width 412 height 9
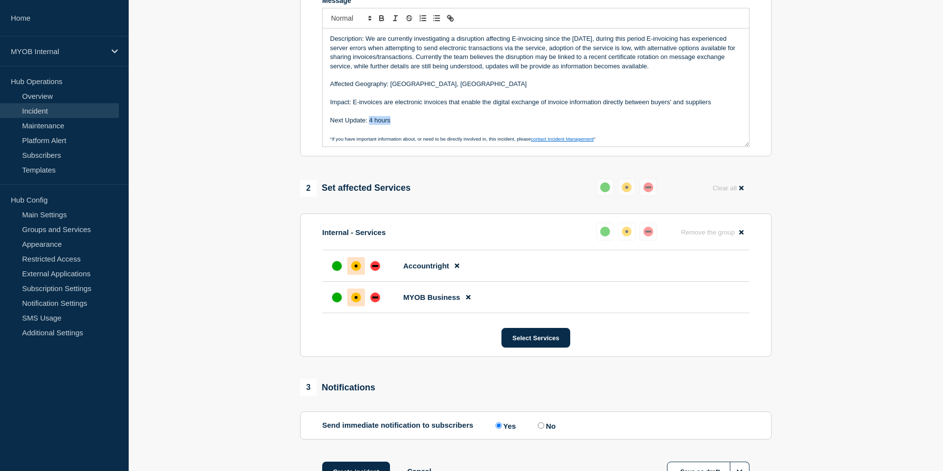
drag, startPoint x: 400, startPoint y: 132, endPoint x: 369, endPoint y: 128, distance: 31.1
click at [369, 125] on p "Next Update: 4 hours" at bounding box center [536, 120] width 412 height 9
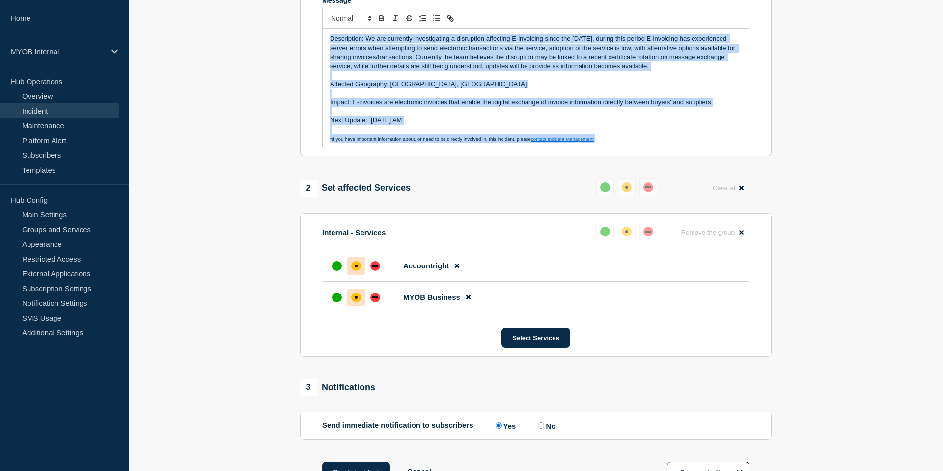
drag, startPoint x: 604, startPoint y: 150, endPoint x: 277, endPoint y: 41, distance: 344.9
click at [276, 41] on section "1 Provide details Title (required) Priority 3 - E-invoicing - functionality dis…" at bounding box center [536, 183] width 815 height 646
copy div "Description: We are currently investigating a disruption affecting E-invoicing …"
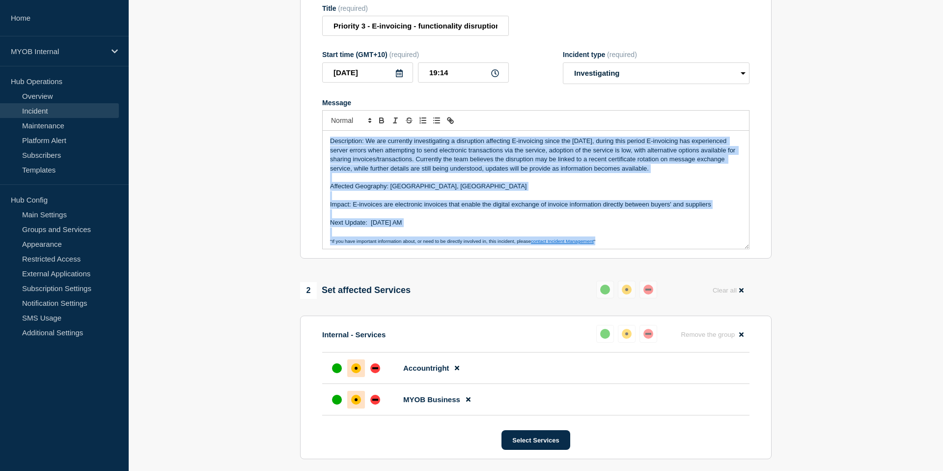
scroll to position [123, 0]
copy div "Description: We are currently investigating a disruption affecting E-invoicing …"
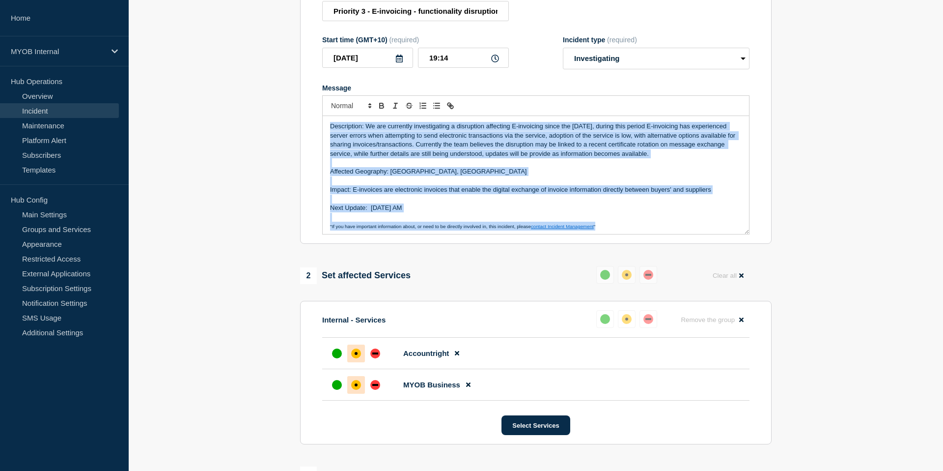
click at [409, 212] on p "Next Update: [DATE] AM" at bounding box center [536, 207] width 412 height 9
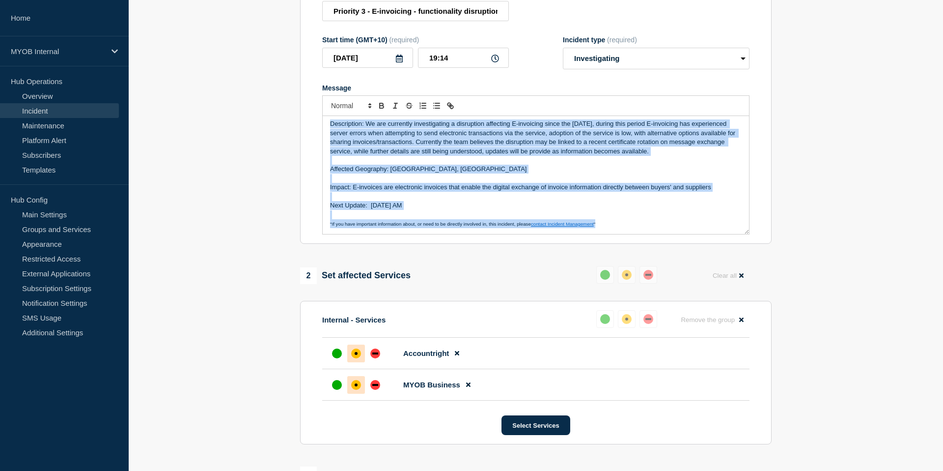
scroll to position [0, 0]
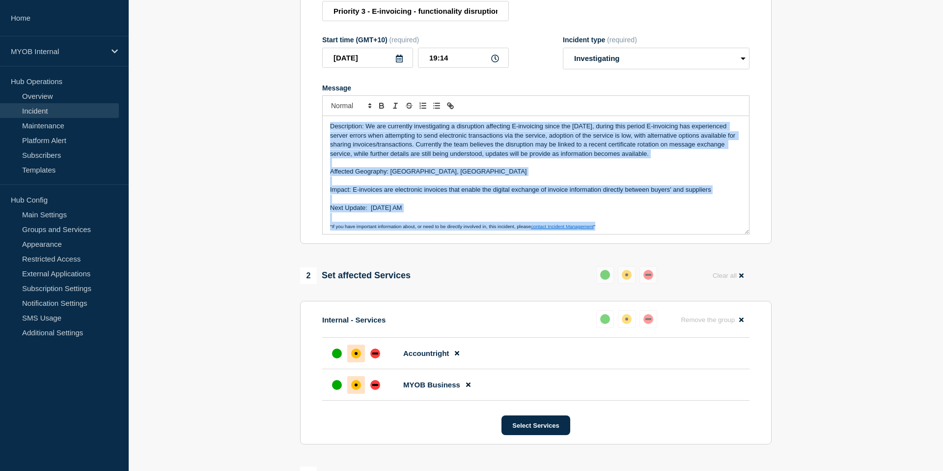
drag, startPoint x: 626, startPoint y: 237, endPoint x: 272, endPoint y: 93, distance: 382.4
click at [271, 93] on section "1 Provide details Title (required) Priority 3 - E-invoicing - functionality dis…" at bounding box center [536, 271] width 815 height 646
copy div "Description: We are currently investigating a disruption affecting E-invoicing …"
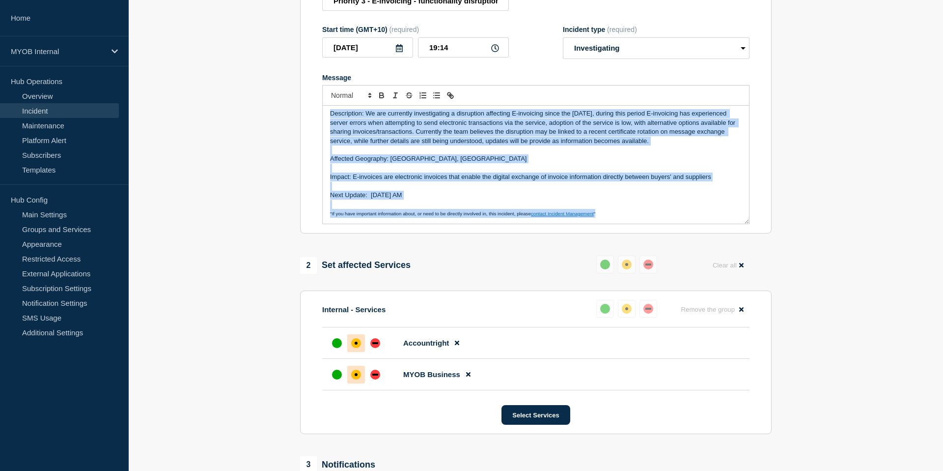
scroll to position [148, 0]
copy div "Description: We are currently investigating a disruption affecting E-invoicing …"
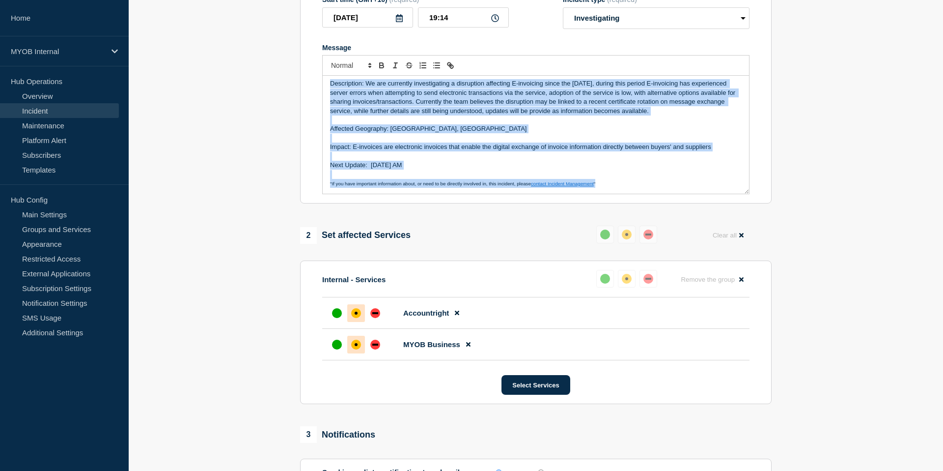
scroll to position [315, 0]
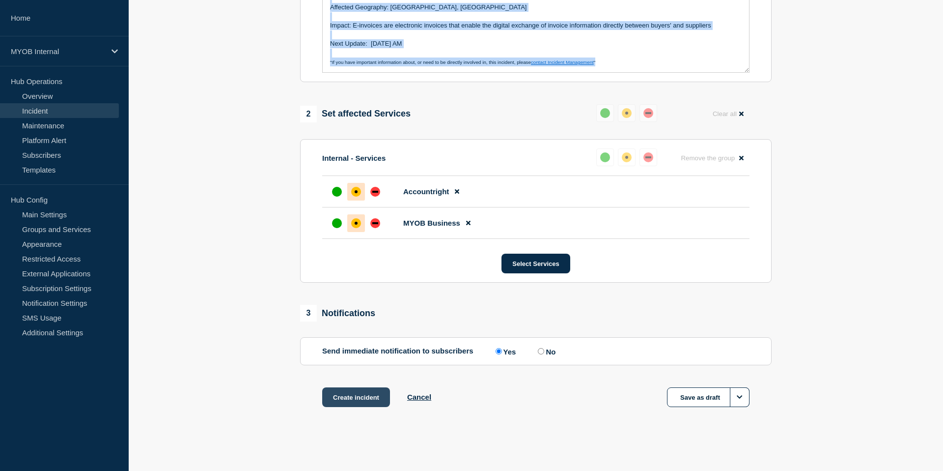
click at [360, 400] on button "Create incident" at bounding box center [356, 397] width 68 height 20
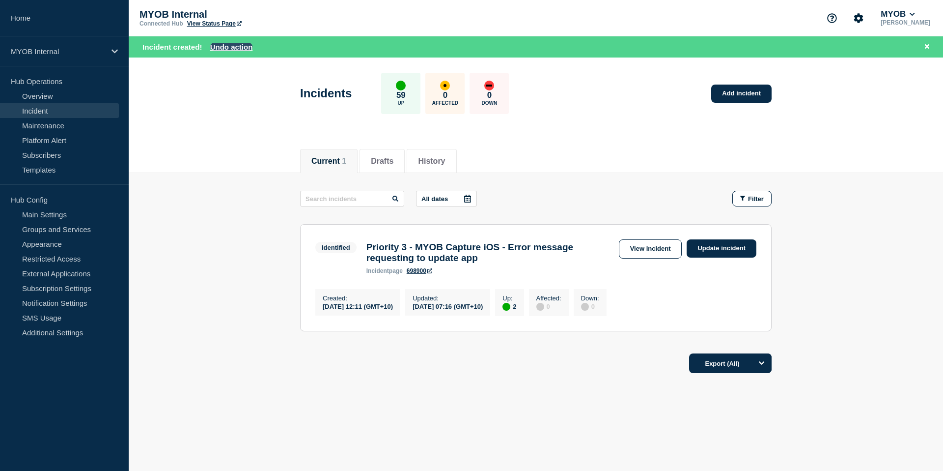
click at [227, 51] on button "Undo action" at bounding box center [231, 47] width 43 height 8
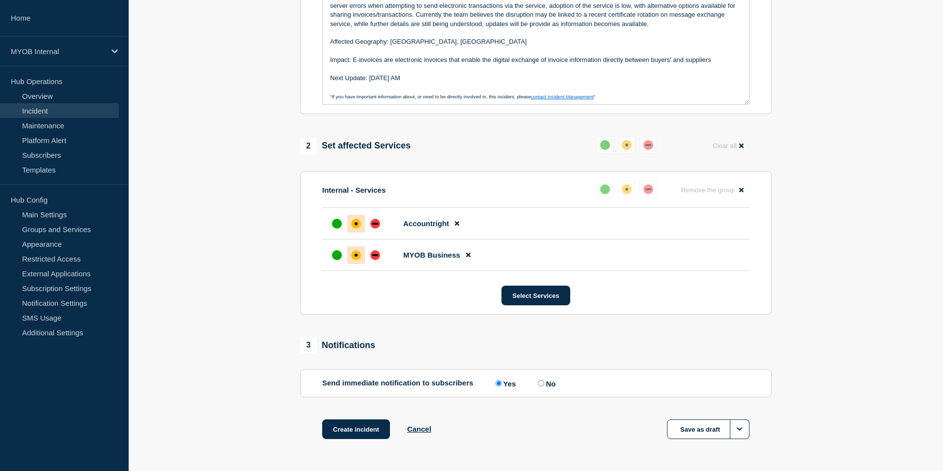
scroll to position [315, 0]
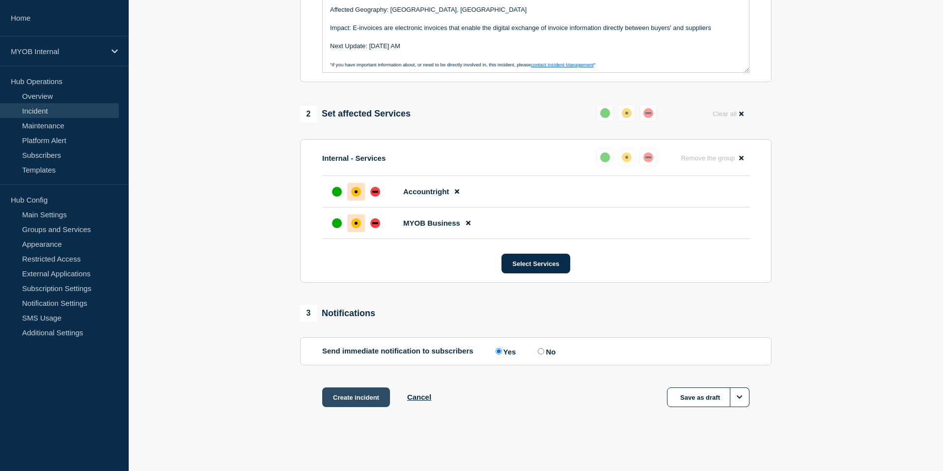
click at [356, 393] on button "Create incident" at bounding box center [356, 397] width 68 height 20
